Goal: Information Seeking & Learning: Learn about a topic

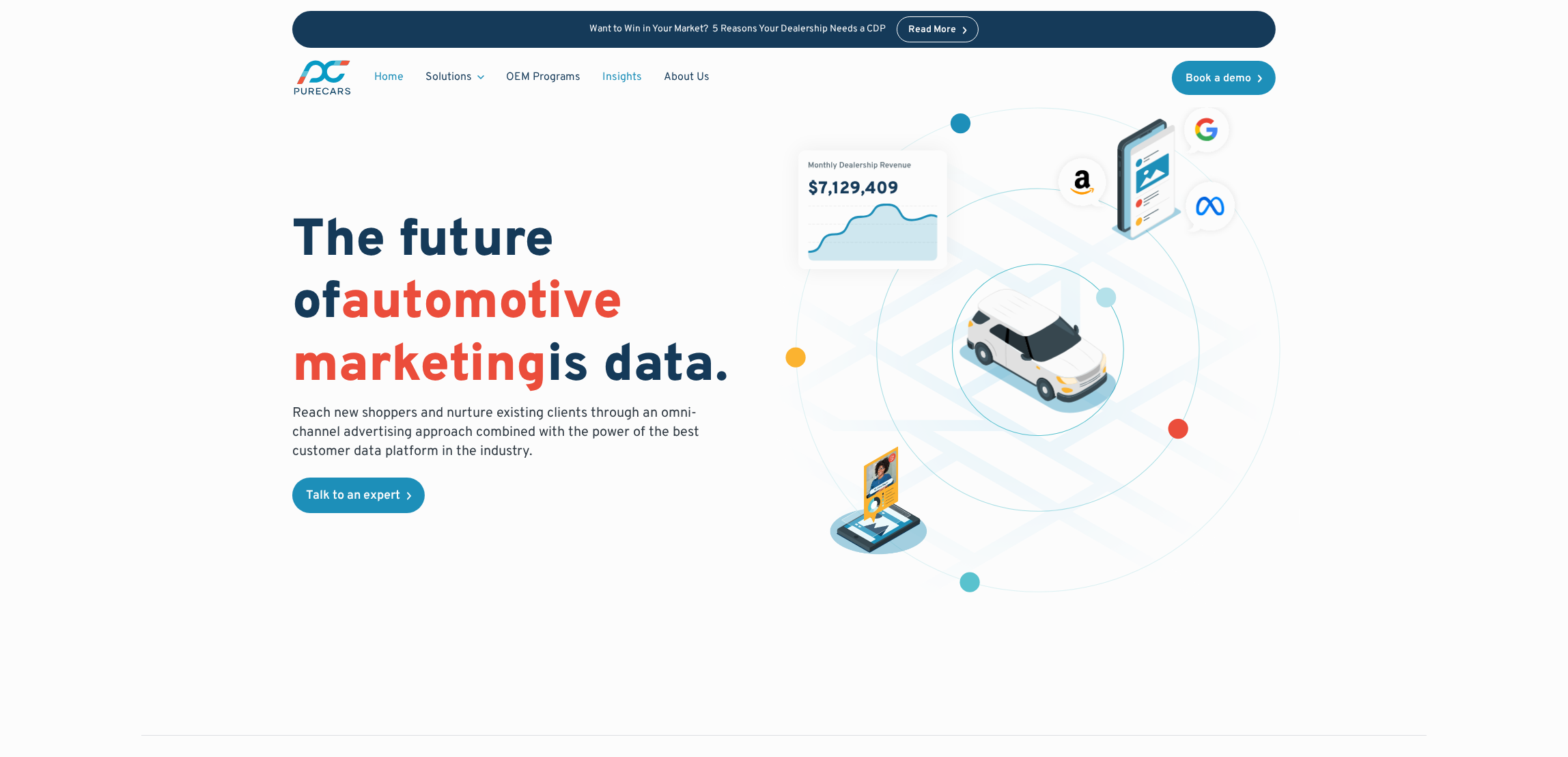
click at [618, 76] on link "Insights" at bounding box center [622, 78] width 62 height 26
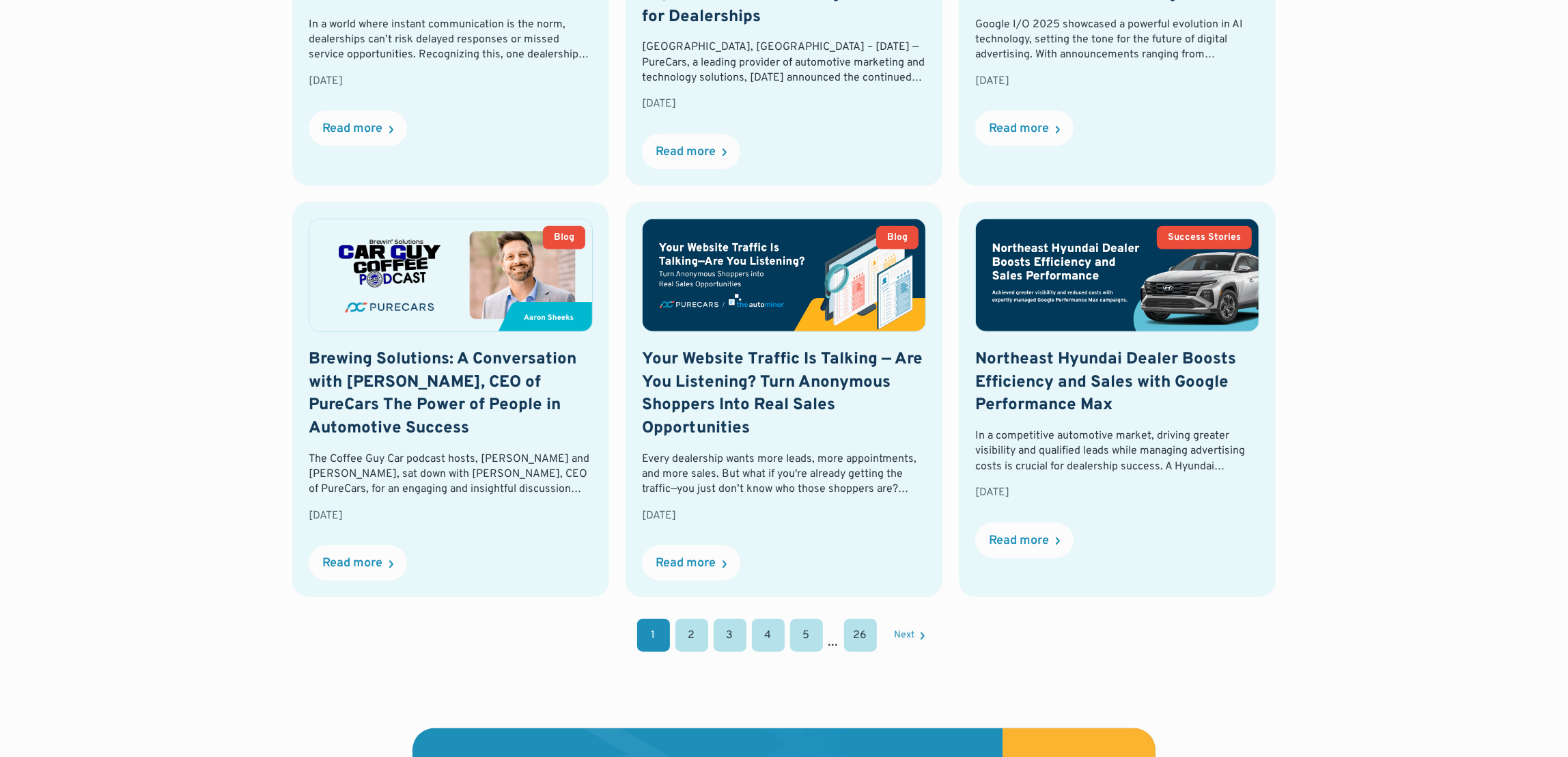
click at [687, 625] on link "2" at bounding box center [692, 635] width 33 height 33
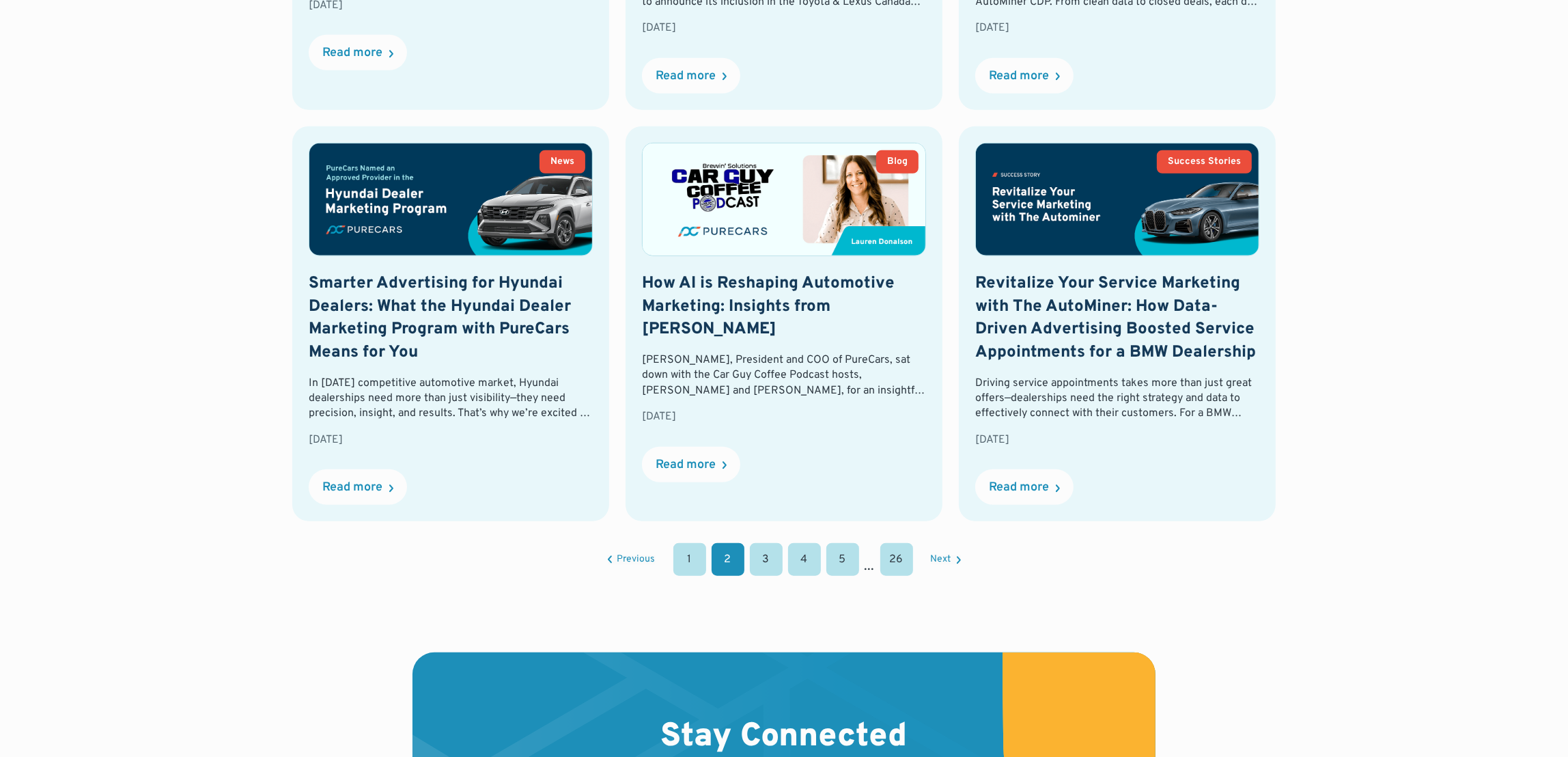
scroll to position [1353, 0]
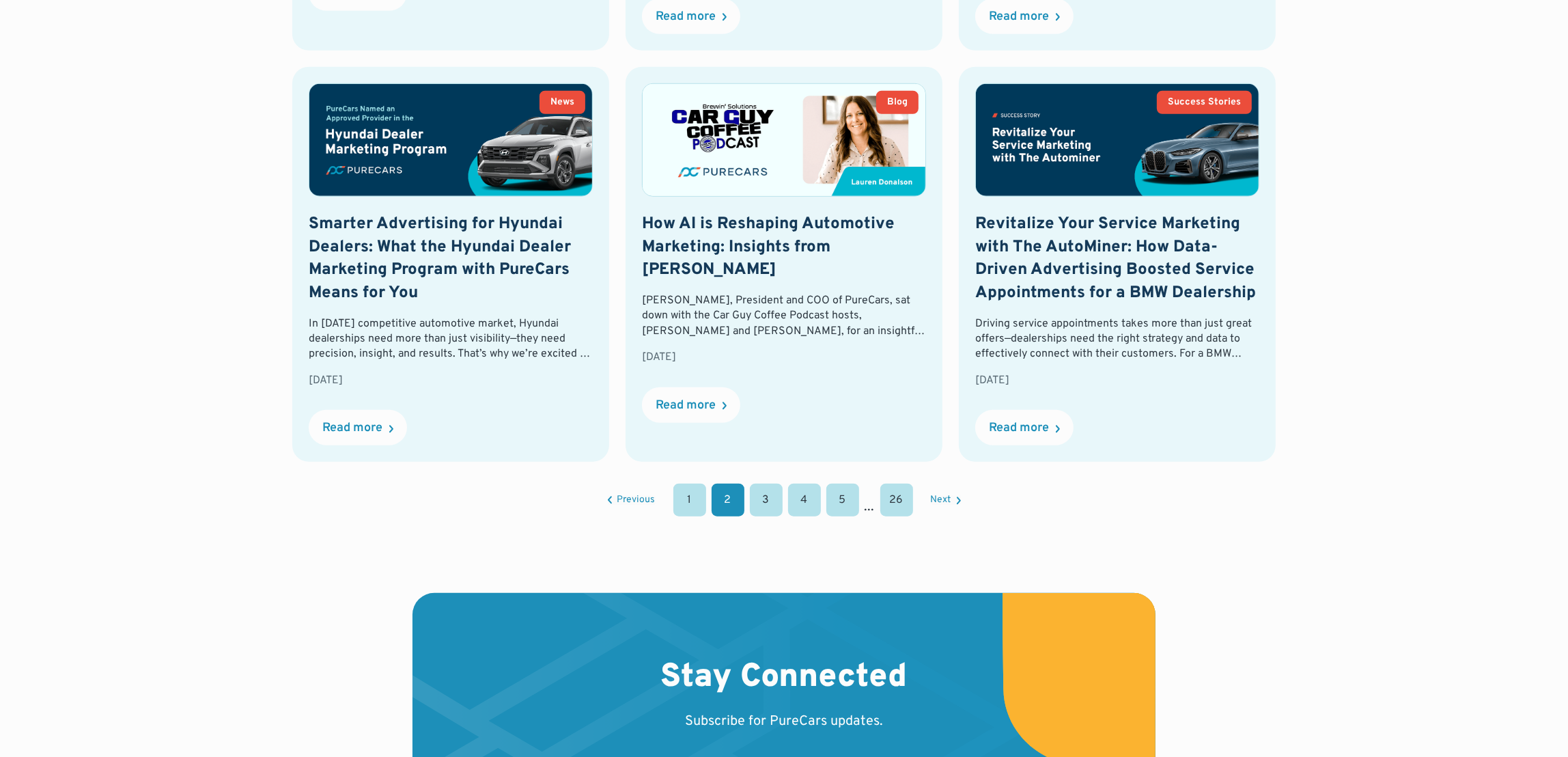
click at [695, 499] on link "1" at bounding box center [690, 500] width 33 height 33
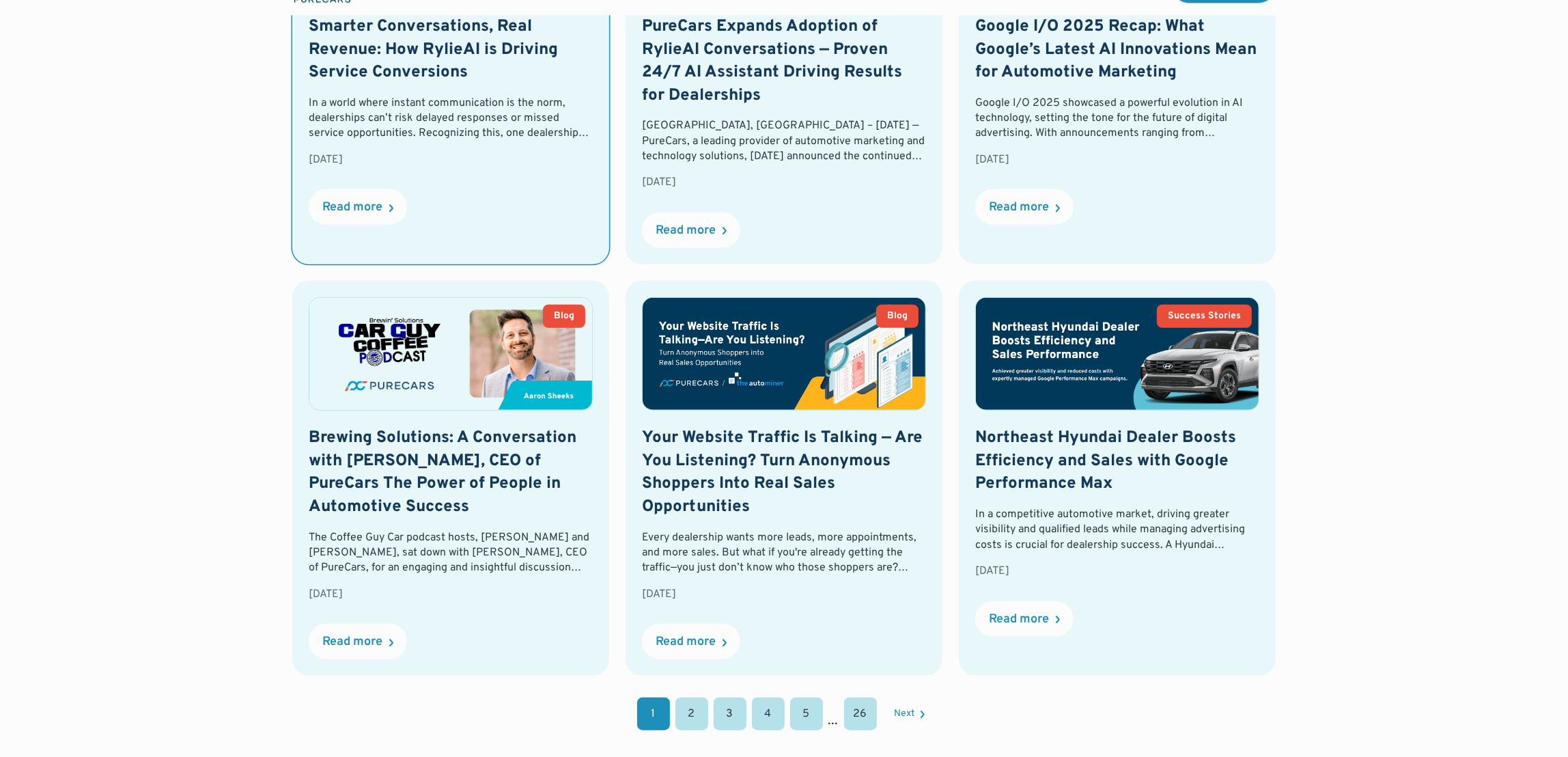
scroll to position [1177, 0]
